Goal: Use online tool/utility: Utilize a website feature to perform a specific function

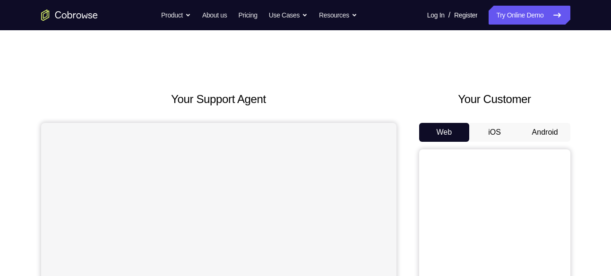
click at [518, 131] on button "iOS" at bounding box center [494, 132] width 51 height 19
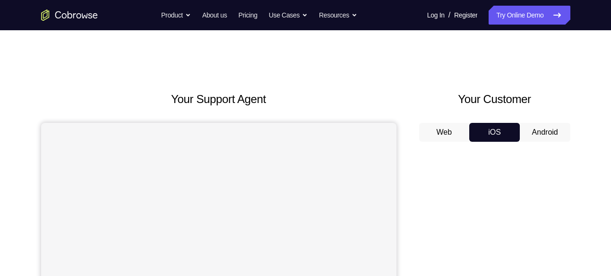
drag, startPoint x: 518, startPoint y: 131, endPoint x: 530, endPoint y: 128, distance: 12.5
click at [530, 128] on div "Web iOS Android" at bounding box center [494, 132] width 151 height 19
click at [530, 128] on button "Android" at bounding box center [545, 132] width 51 height 19
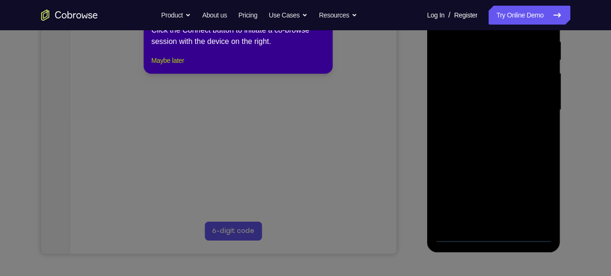
click at [184, 66] on button "Maybe later" at bounding box center [167, 60] width 33 height 11
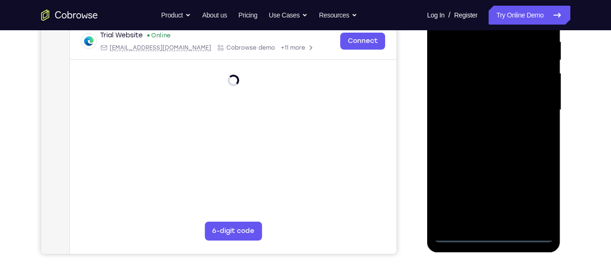
click at [486, 235] on div at bounding box center [493, 110] width 119 height 265
click at [535, 198] on div at bounding box center [493, 110] width 119 height 265
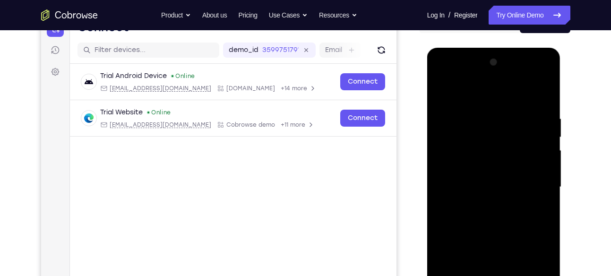
scroll to position [108, 0]
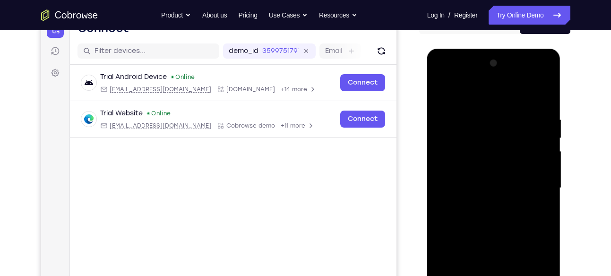
click at [490, 86] on div at bounding box center [493, 188] width 119 height 265
click at [539, 188] on div at bounding box center [493, 188] width 119 height 265
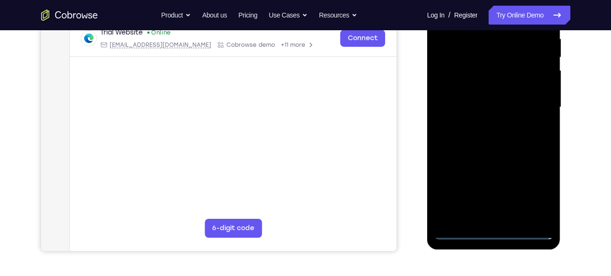
scroll to position [189, 0]
click at [485, 128] on div at bounding box center [493, 106] width 119 height 265
click at [508, 153] on div at bounding box center [493, 106] width 119 height 265
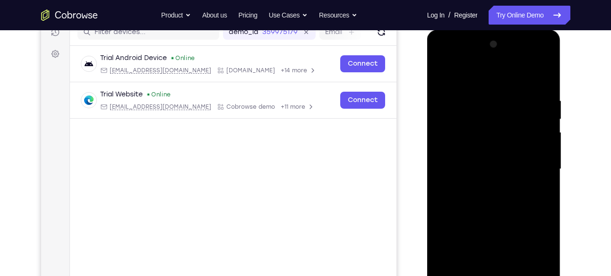
scroll to position [126, 0]
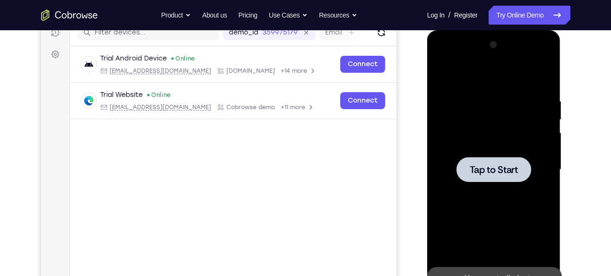
click at [497, 174] on span "Tap to Start" at bounding box center [493, 169] width 48 height 9
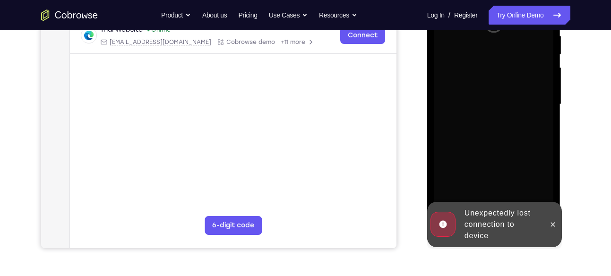
scroll to position [194, 0]
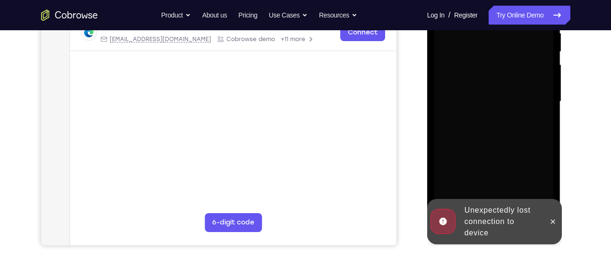
click at [555, 228] on div at bounding box center [552, 221] width 15 height 45
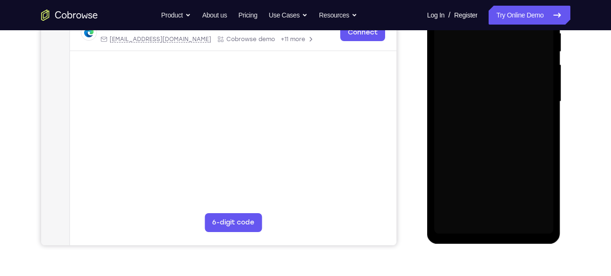
click at [555, 228] on div "Loading..." at bounding box center [494, 103] width 134 height 282
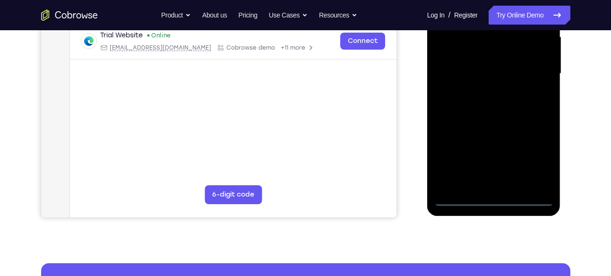
scroll to position [222, 0]
click at [501, 191] on div at bounding box center [493, 73] width 119 height 265
click at [498, 201] on div at bounding box center [493, 73] width 119 height 265
click at [537, 158] on div at bounding box center [493, 73] width 119 height 265
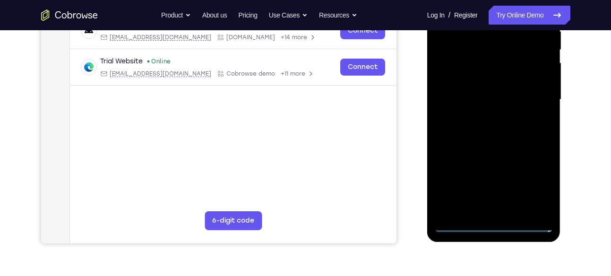
scroll to position [196, 0]
click at [534, 189] on div at bounding box center [493, 99] width 119 height 265
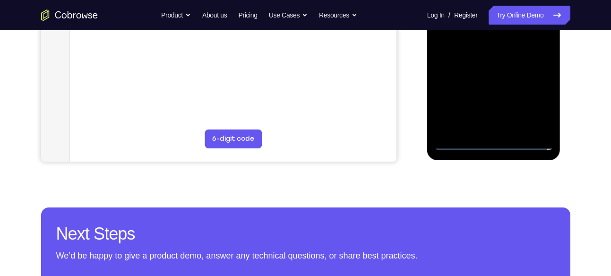
scroll to position [236, 0]
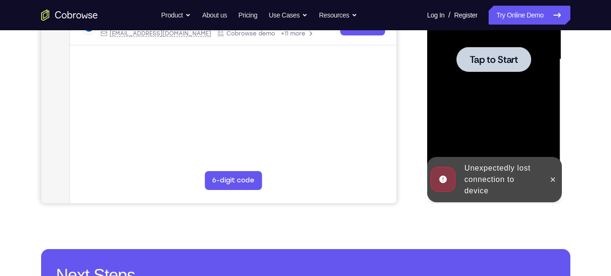
click at [501, 183] on div "Online web based iOS Simulators and Android Emulators. Run iPhone, iPad, Mobile…" at bounding box center [494, 61] width 135 height 283
click at [549, 178] on icon at bounding box center [553, 180] width 8 height 8
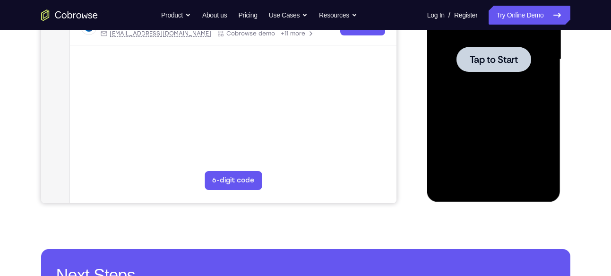
click at [487, 45] on div at bounding box center [493, 59] width 119 height 265
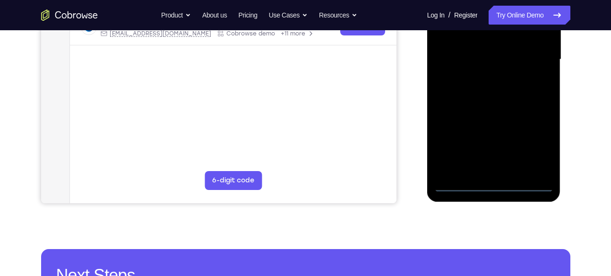
click at [487, 183] on div at bounding box center [493, 59] width 119 height 265
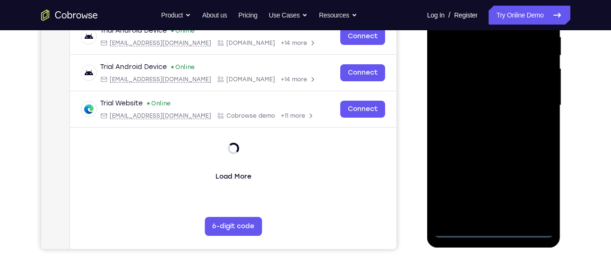
scroll to position [190, 0]
click at [507, 231] on div at bounding box center [493, 106] width 119 height 265
click at [541, 189] on div at bounding box center [493, 106] width 119 height 265
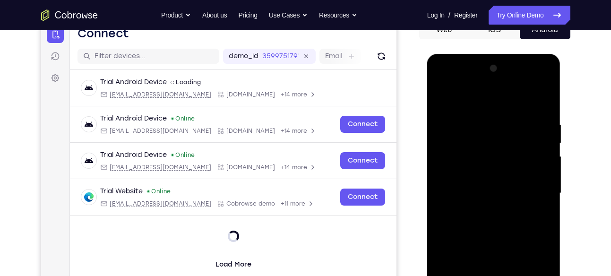
scroll to position [102, 0]
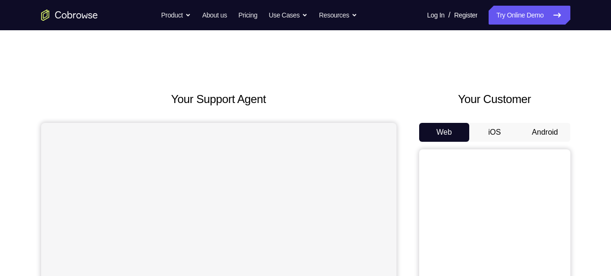
click at [565, 137] on button "Android" at bounding box center [545, 132] width 51 height 19
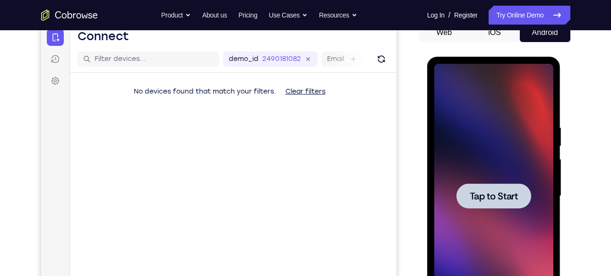
click at [511, 191] on span "Tap to Start" at bounding box center [493, 195] width 48 height 9
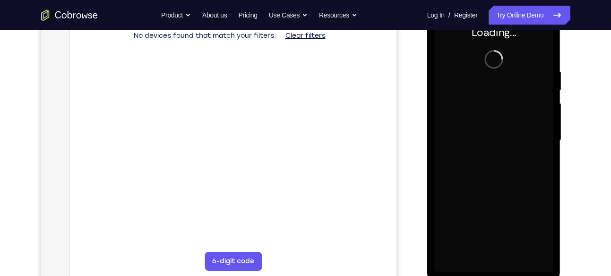
scroll to position [157, 0]
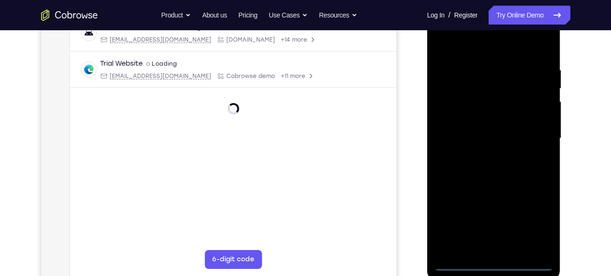
click at [495, 267] on div at bounding box center [493, 138] width 119 height 265
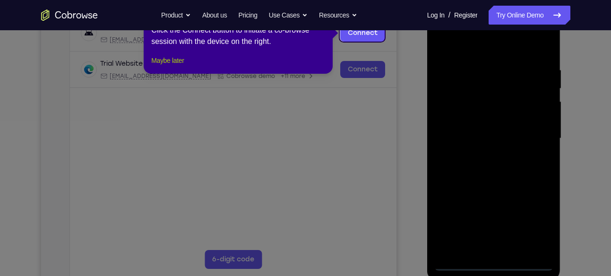
click at [182, 66] on button "Maybe later" at bounding box center [167, 60] width 33 height 11
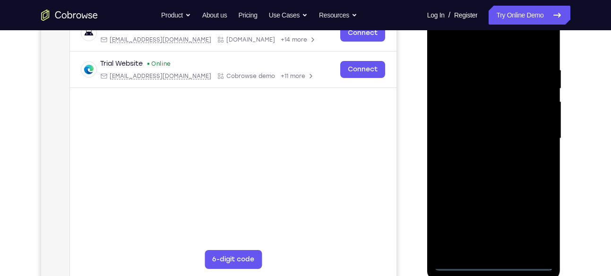
click at [536, 231] on div at bounding box center [493, 138] width 119 height 265
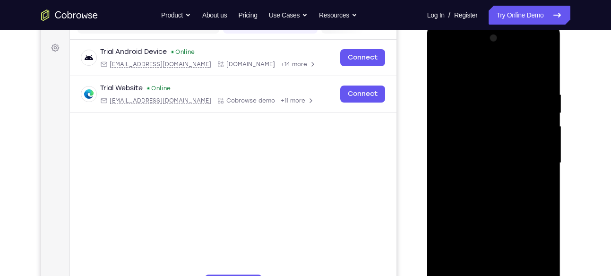
scroll to position [132, 0]
click at [533, 252] on div at bounding box center [493, 164] width 119 height 265
click at [505, 72] on div at bounding box center [493, 164] width 119 height 265
click at [531, 158] on div at bounding box center [493, 164] width 119 height 265
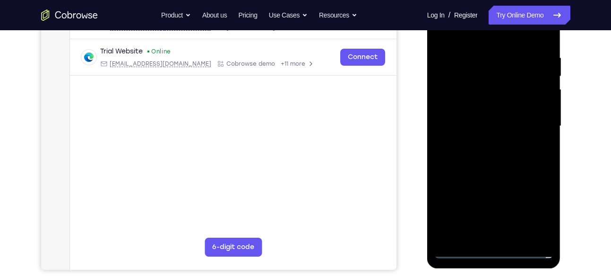
scroll to position [170, 0]
click at [481, 143] on div at bounding box center [493, 125] width 119 height 265
click at [488, 174] on div at bounding box center [493, 125] width 119 height 265
click at [496, 64] on div at bounding box center [493, 125] width 119 height 265
click at [494, 74] on div at bounding box center [493, 125] width 119 height 265
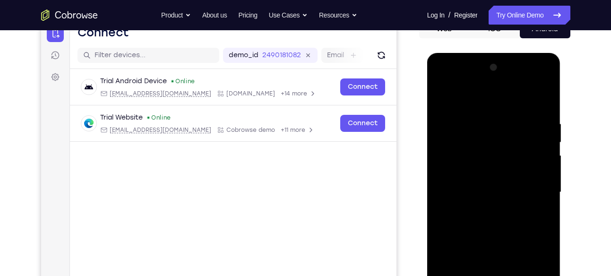
scroll to position [195, 0]
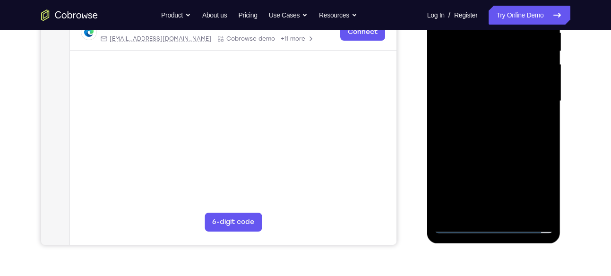
click at [455, 228] on div at bounding box center [493, 101] width 119 height 265
click at [486, 59] on div at bounding box center [493, 101] width 119 height 265
click at [496, 77] on div at bounding box center [493, 101] width 119 height 265
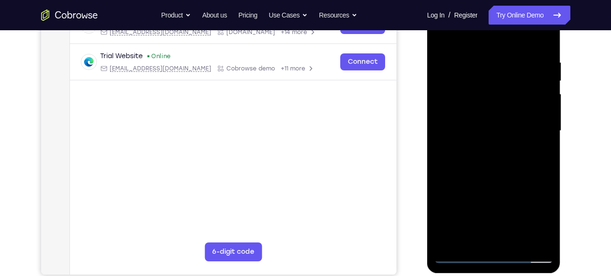
scroll to position [162, 0]
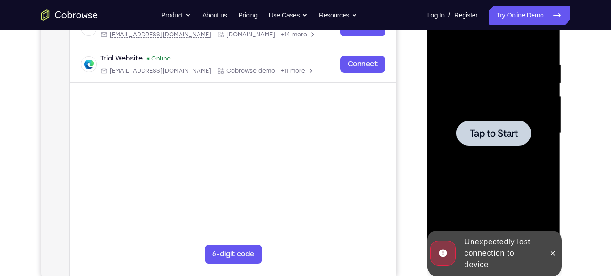
click at [470, 130] on span "Tap to Start" at bounding box center [493, 132] width 48 height 9
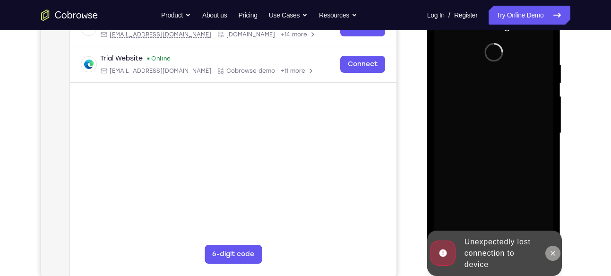
click at [550, 250] on icon at bounding box center [553, 253] width 8 height 8
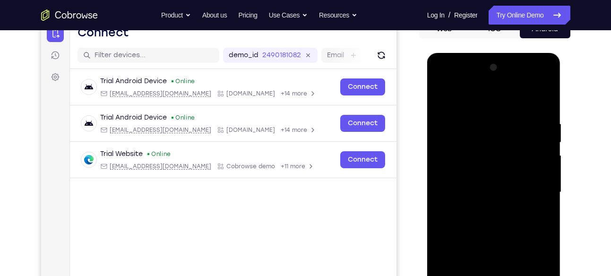
scroll to position [238, 0]
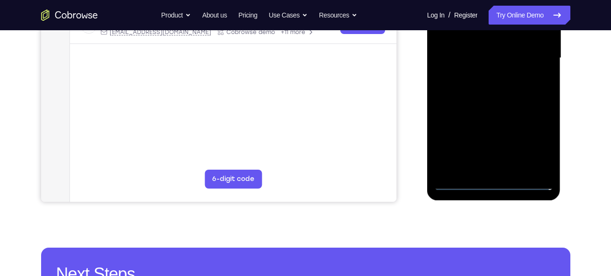
click at [492, 182] on div at bounding box center [493, 58] width 119 height 265
